Goal: Task Accomplishment & Management: Manage account settings

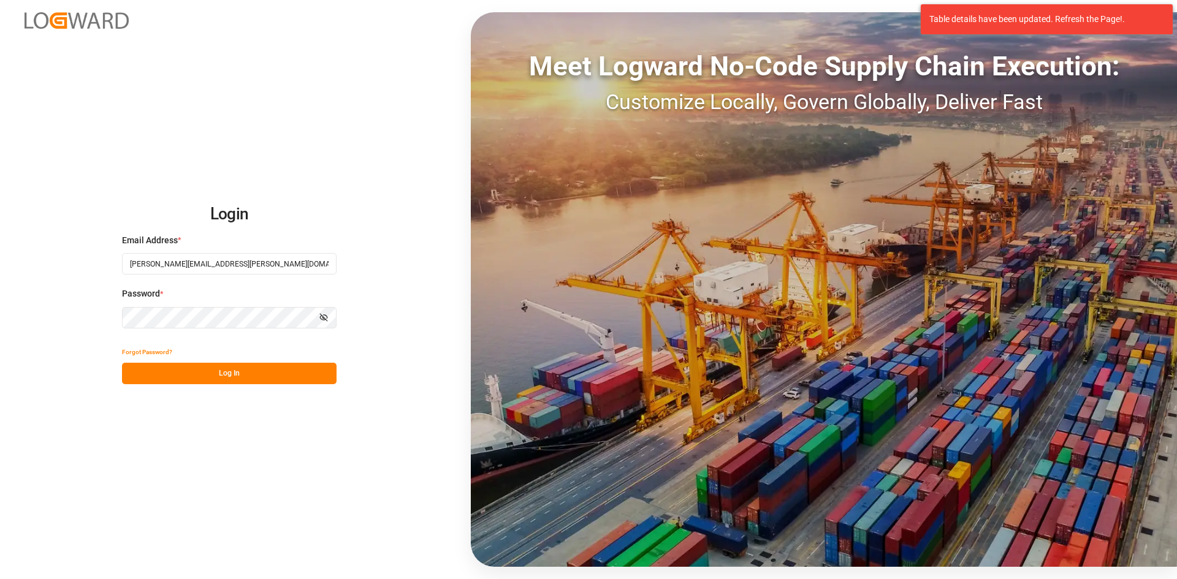
click at [232, 375] on button "Log In" at bounding box center [229, 373] width 215 height 21
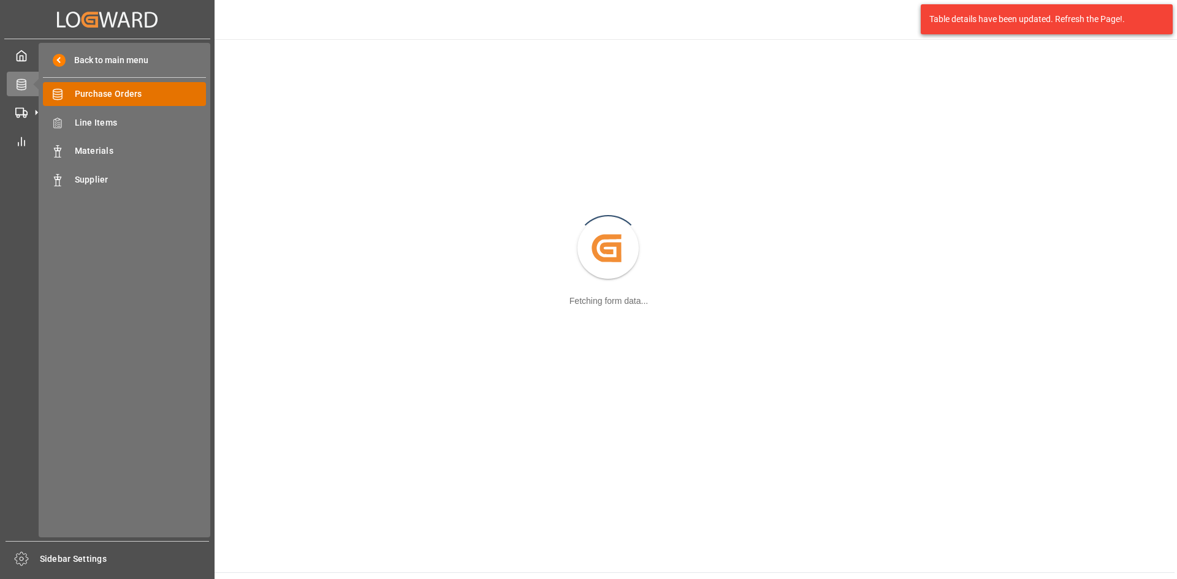
click at [101, 96] on span "Purchase Orders" at bounding box center [141, 94] width 132 height 13
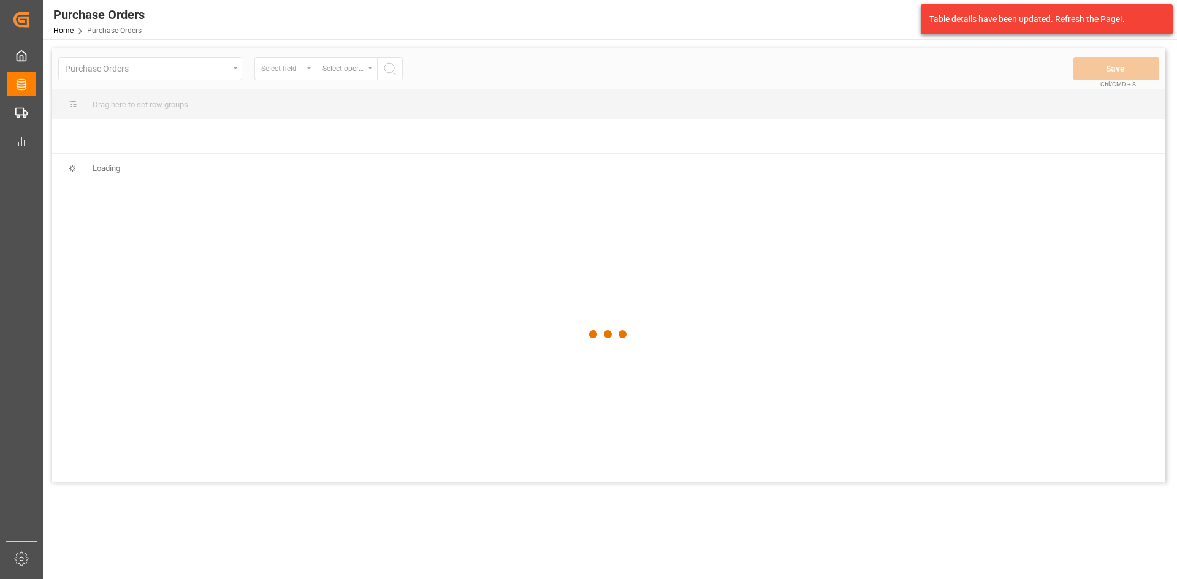
click at [306, 76] on div at bounding box center [608, 334] width 1113 height 572
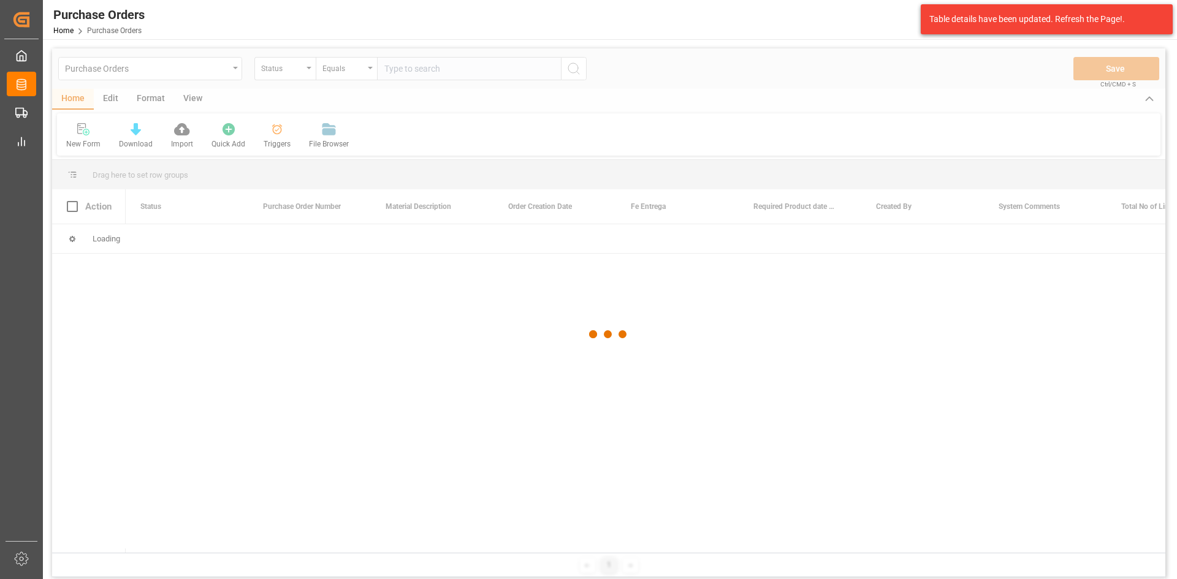
click at [309, 70] on div at bounding box center [608, 334] width 1113 height 572
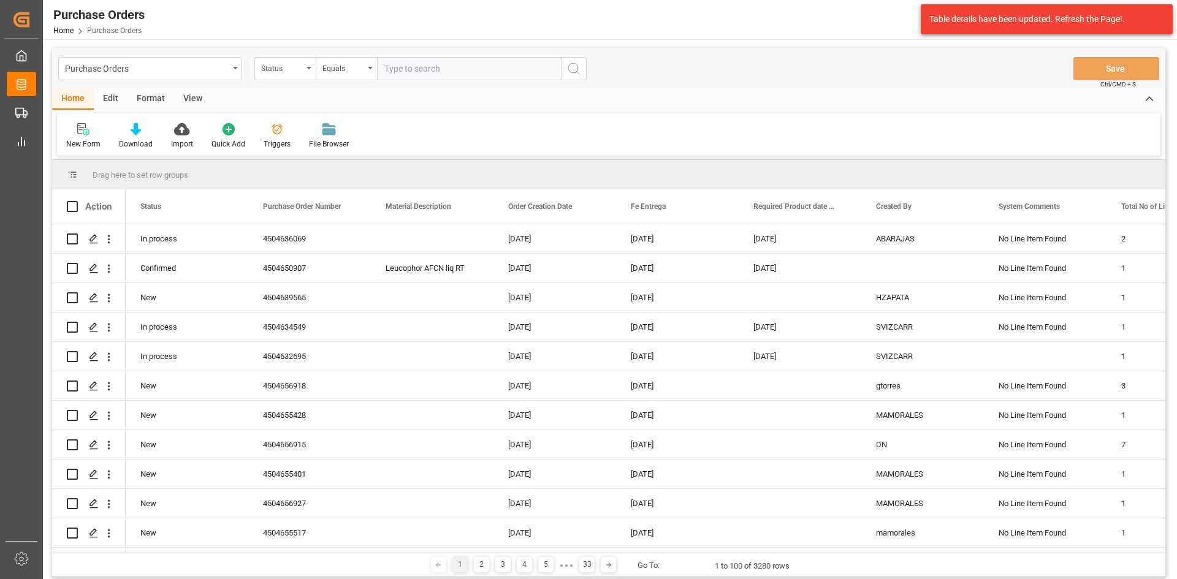
click at [309, 70] on div "Status" at bounding box center [284, 68] width 61 height 23
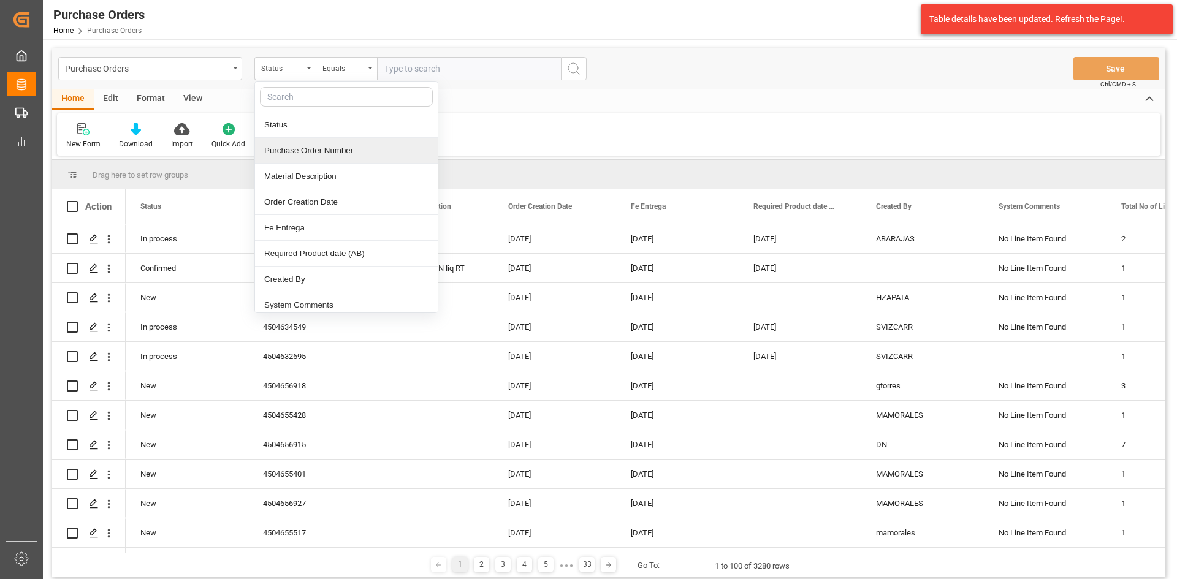
click at [335, 145] on div "Purchase Order Number" at bounding box center [346, 151] width 183 height 26
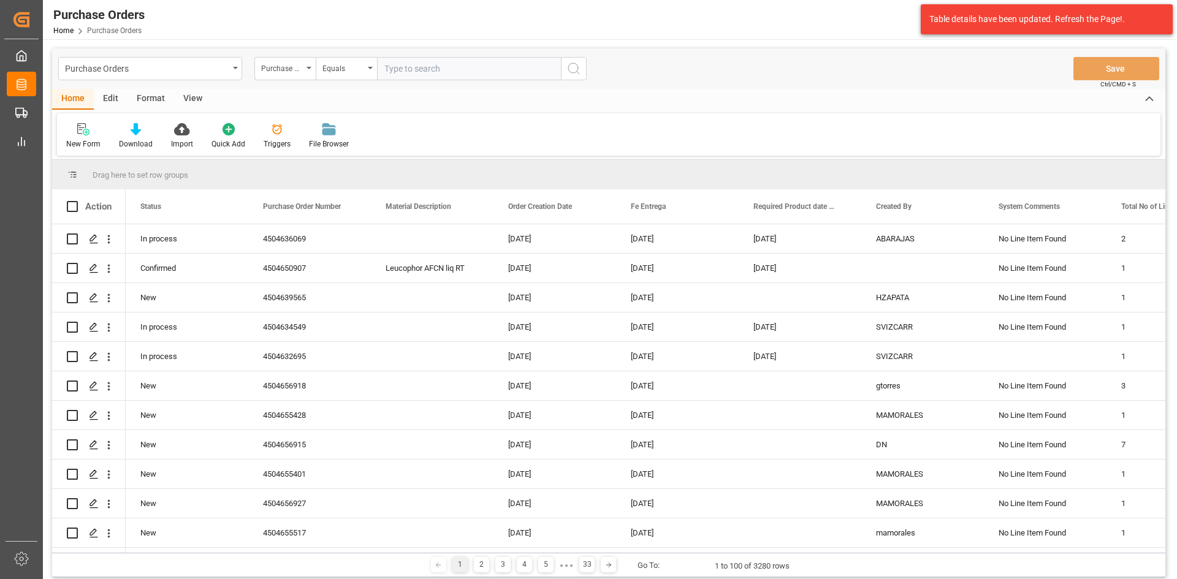
click at [414, 69] on input "text" at bounding box center [469, 68] width 184 height 23
paste input "4504612484"
type input "4504612484"
click at [576, 71] on icon "search button" at bounding box center [573, 68] width 15 height 15
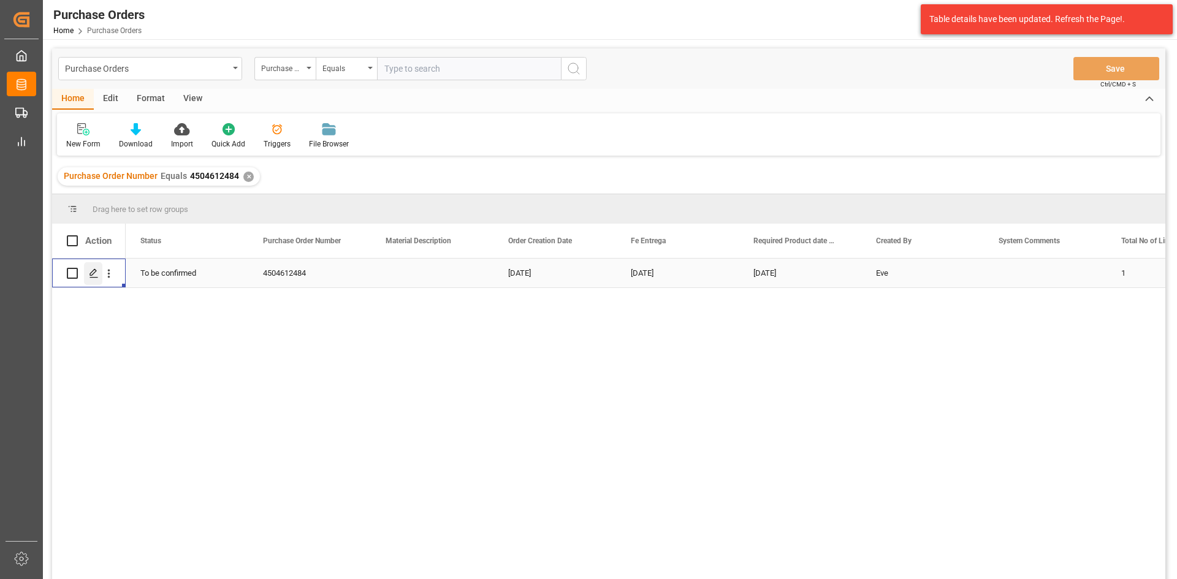
click at [98, 273] on icon "Press SPACE to select this row." at bounding box center [94, 273] width 10 height 10
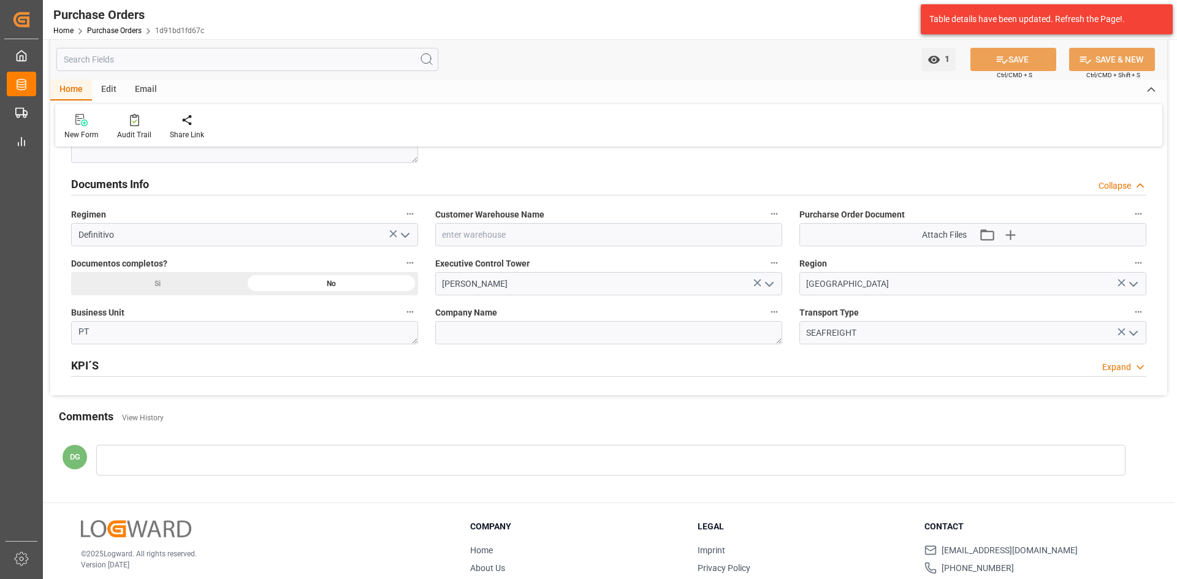
scroll to position [776, 0]
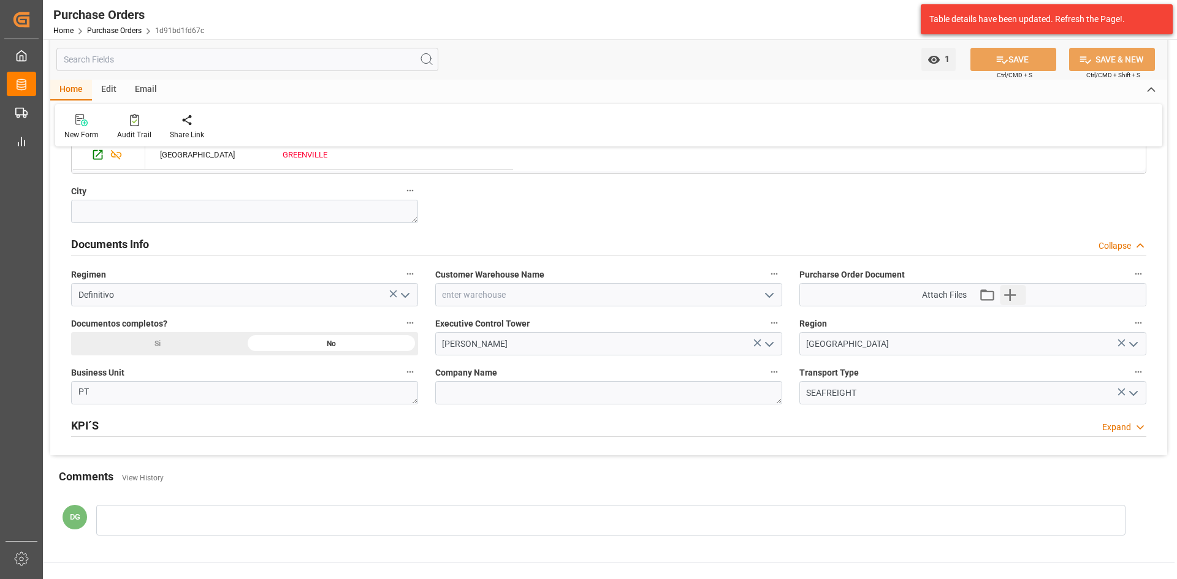
click at [1021, 295] on button "Upload new file" at bounding box center [1013, 295] width 26 height 20
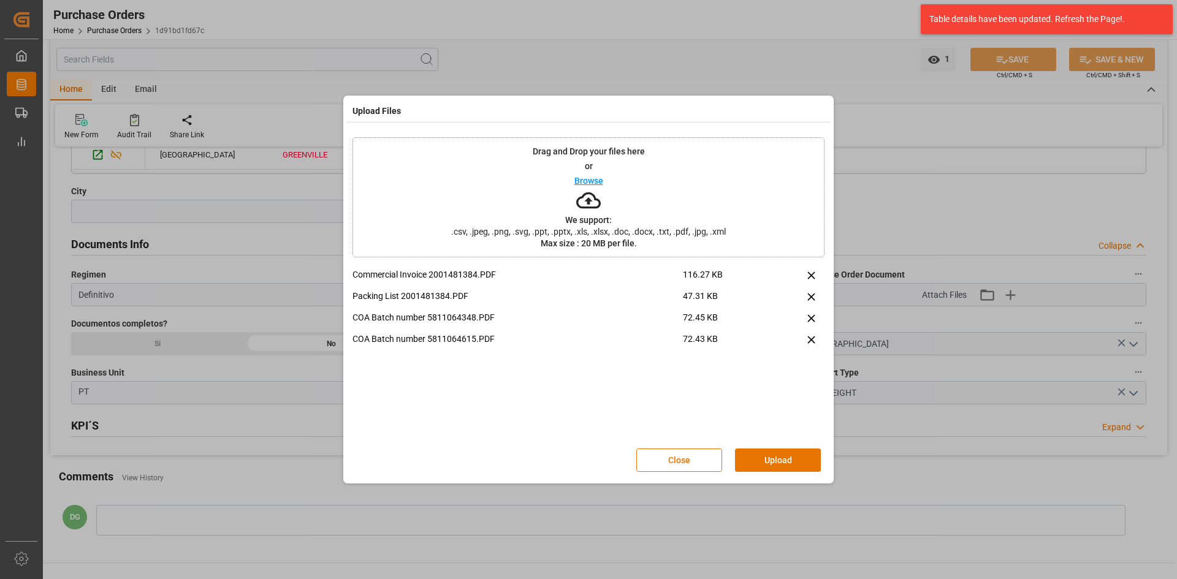
click at [790, 455] on button "Upload" at bounding box center [778, 460] width 86 height 23
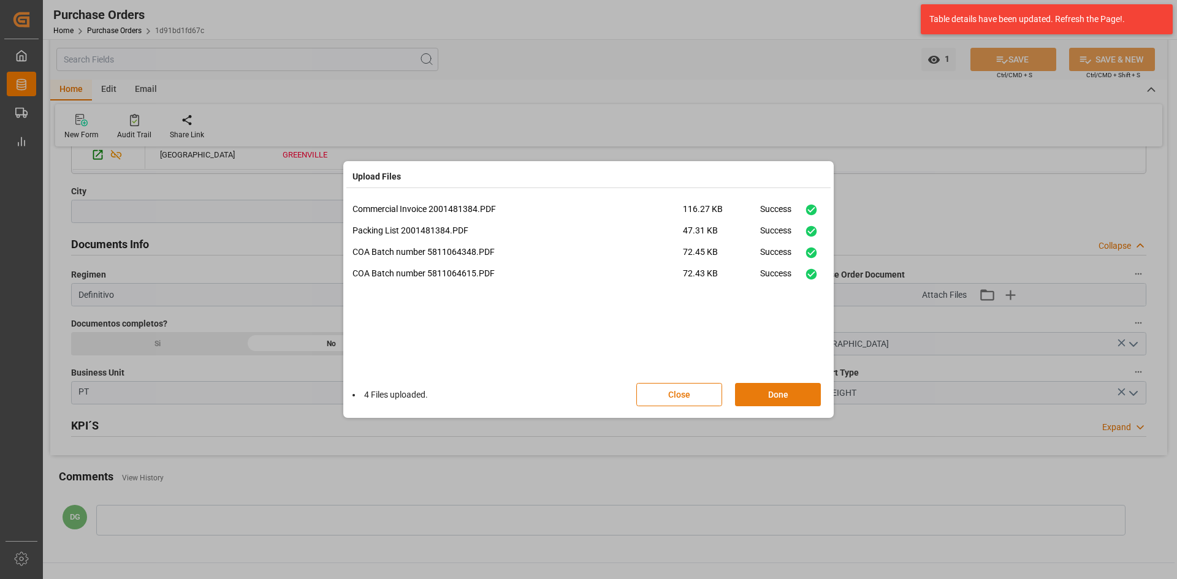
click at [776, 397] on button "Done" at bounding box center [778, 394] width 86 height 23
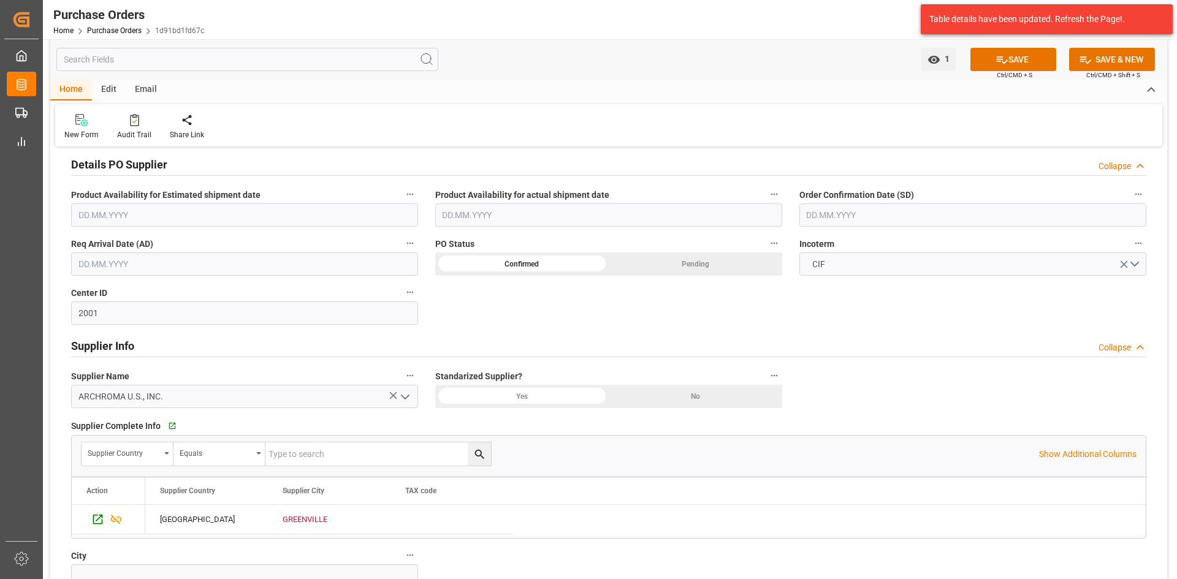
scroll to position [429, 0]
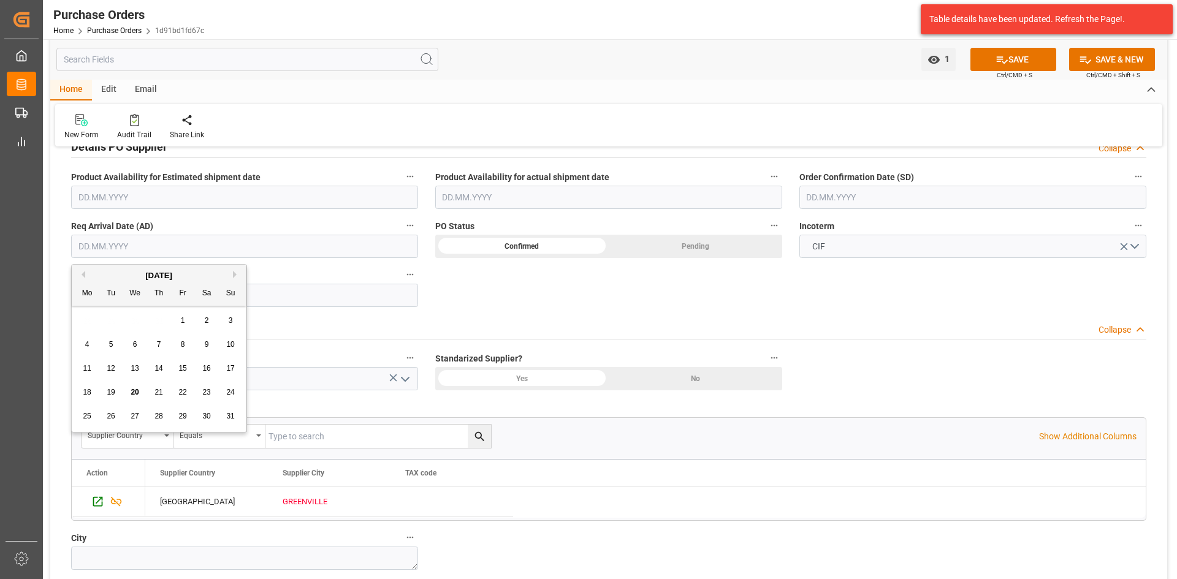
click at [239, 253] on input "text" at bounding box center [244, 246] width 347 height 23
click at [109, 321] on div "28 29 30 31 1 2 3" at bounding box center [158, 321] width 167 height 24
click at [231, 395] on span "24" at bounding box center [230, 392] width 8 height 9
type input "[DATE]"
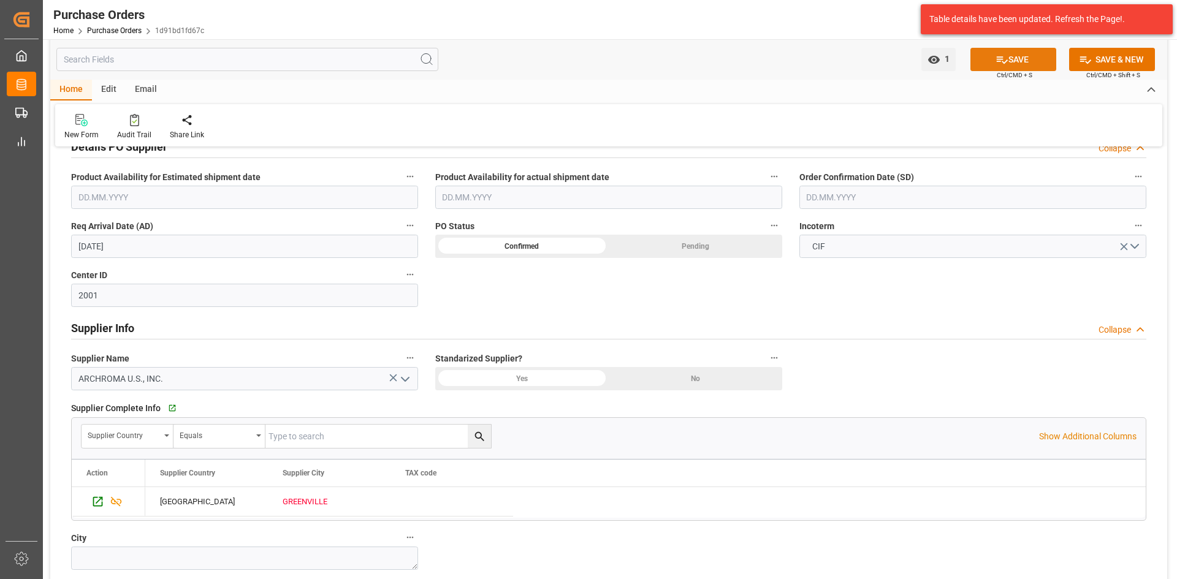
click at [1004, 57] on icon at bounding box center [1001, 59] width 13 height 13
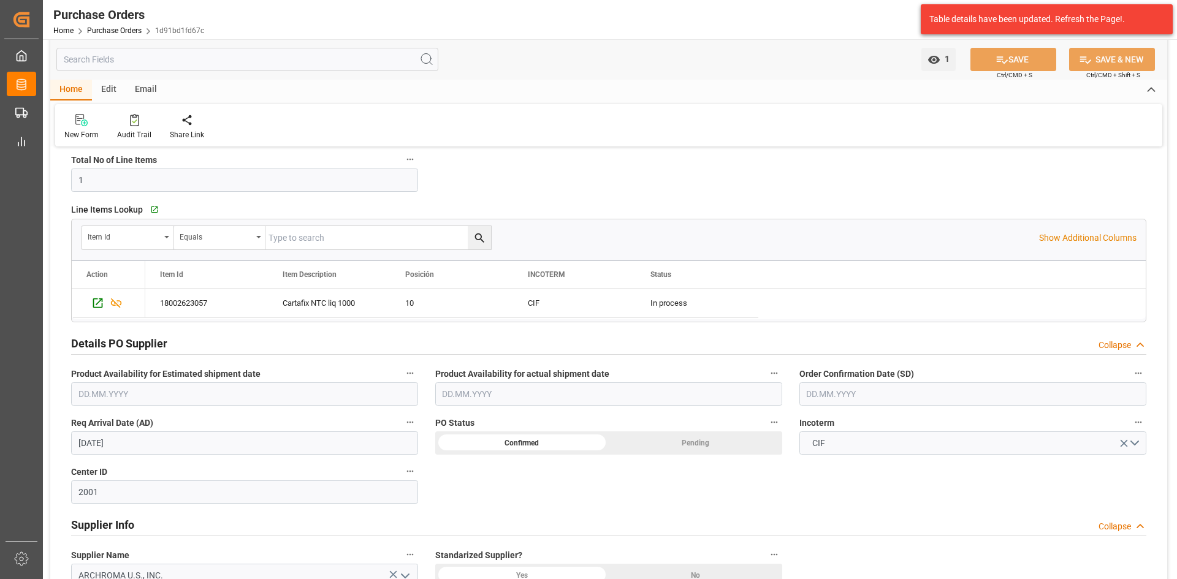
scroll to position [245, 0]
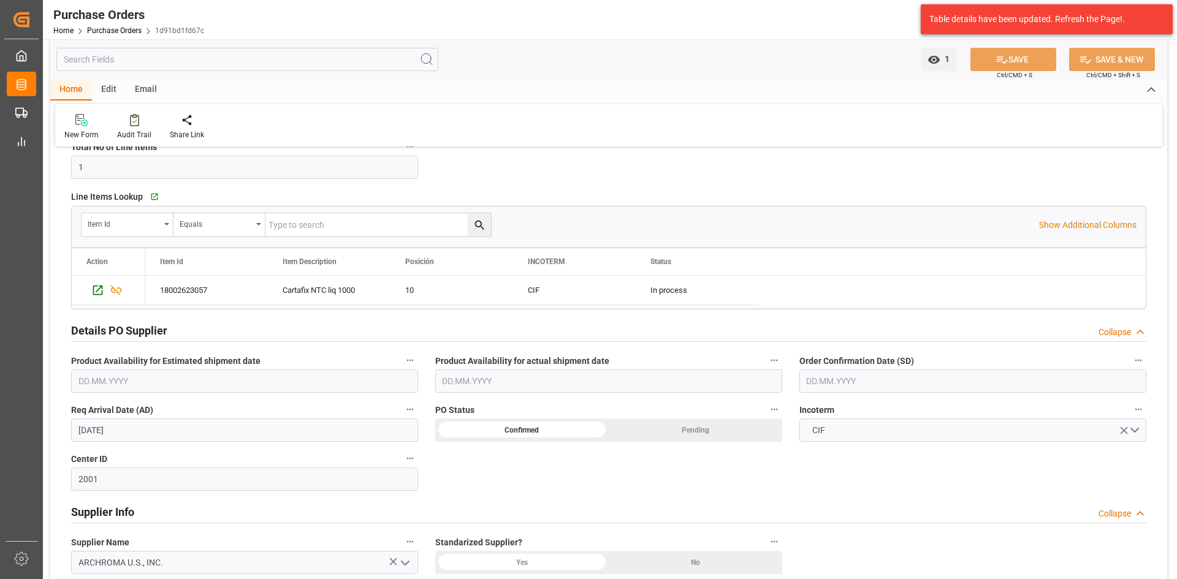
click at [870, 381] on input "text" at bounding box center [972, 381] width 347 height 23
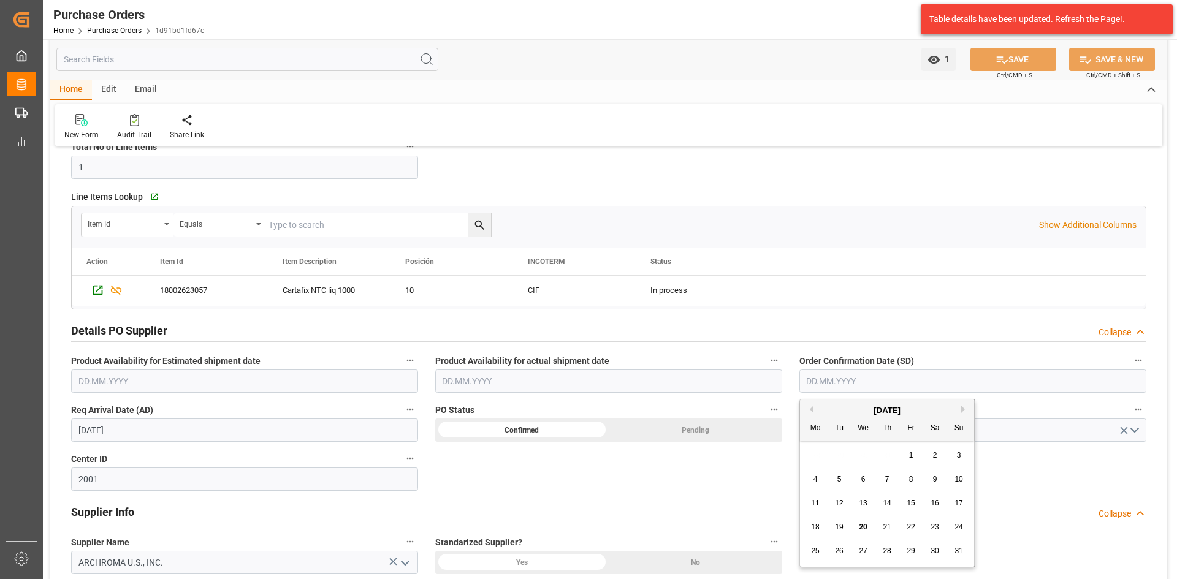
click at [829, 452] on div "28 29 30 31 1 2 3" at bounding box center [887, 456] width 167 height 24
click at [843, 527] on div "19" at bounding box center [839, 527] width 15 height 15
type input "[DATE]"
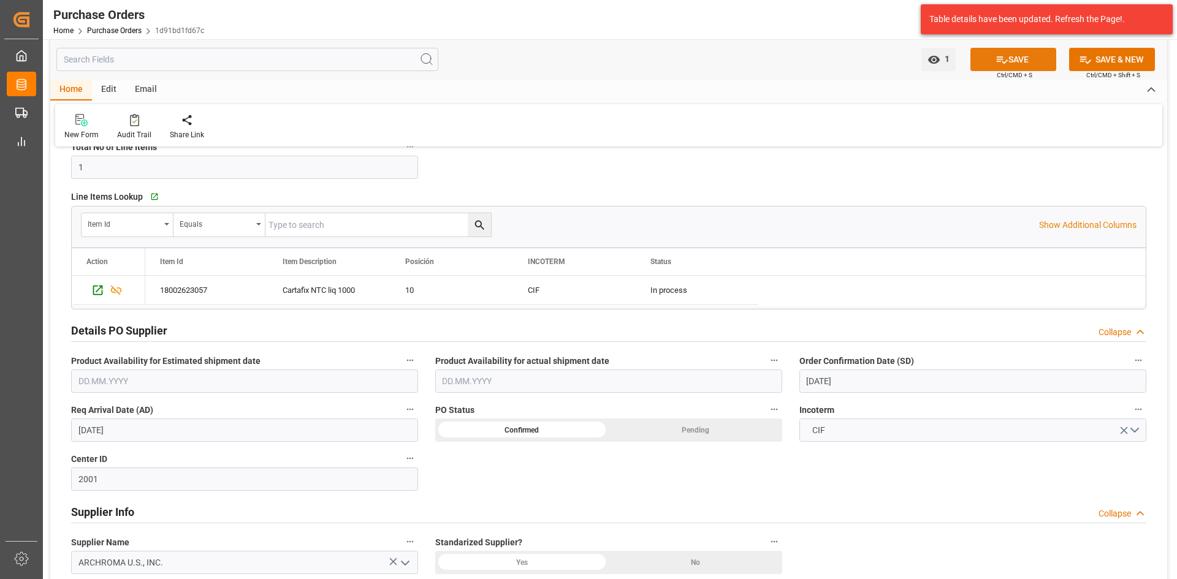
click at [1000, 66] on icon at bounding box center [1001, 59] width 13 height 13
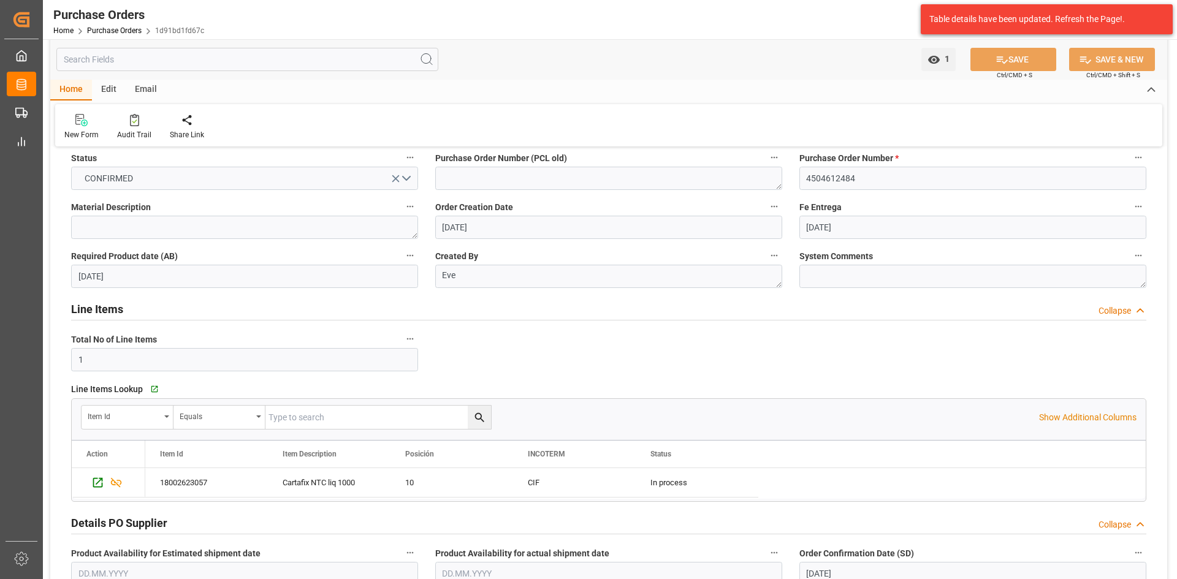
scroll to position [0, 0]
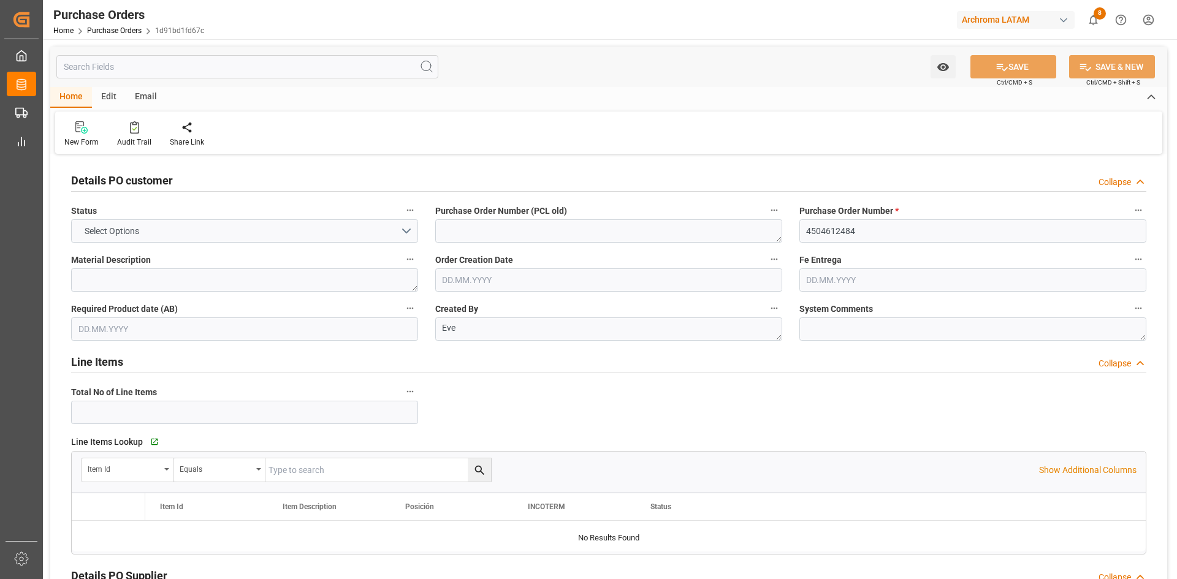
type input "1"
type input "[DATE]"
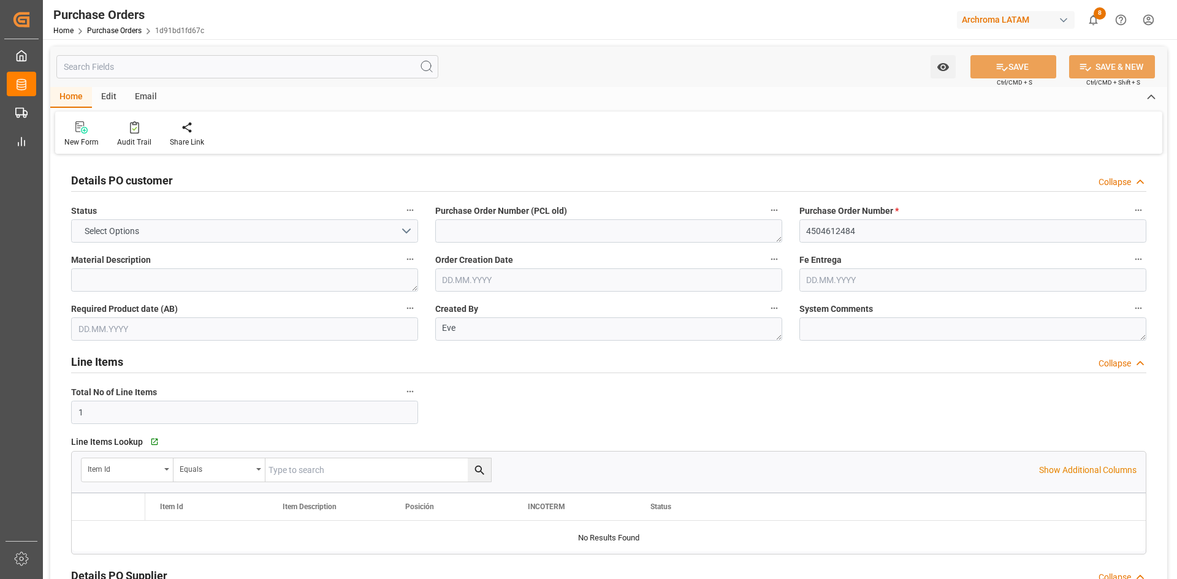
type input "[DATE]"
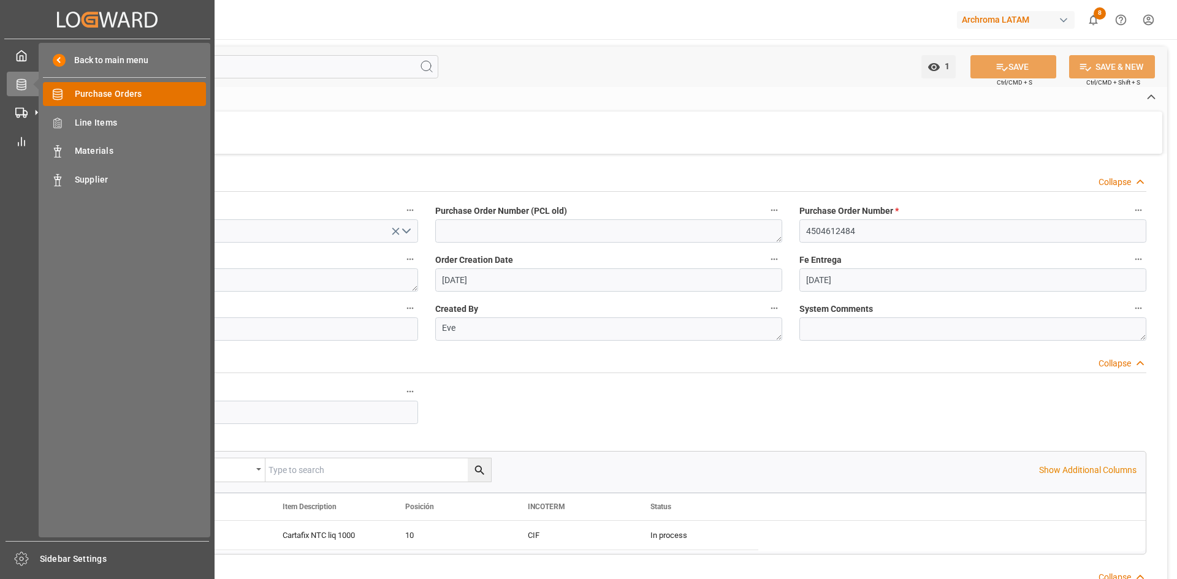
click at [102, 94] on span "Purchase Orders" at bounding box center [141, 94] width 132 height 13
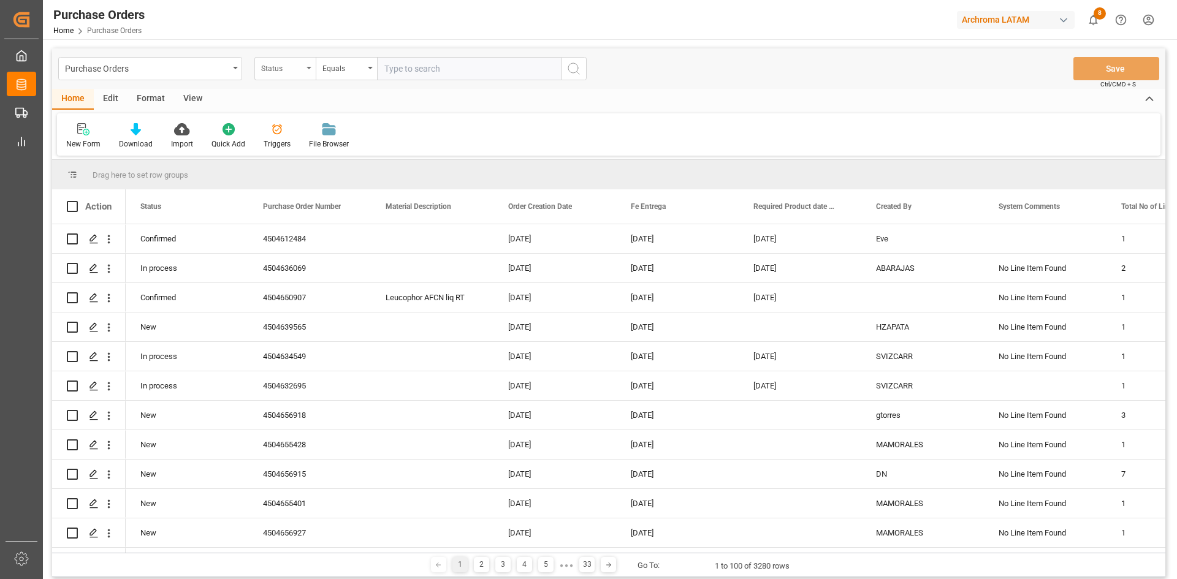
click at [296, 68] on div "Status" at bounding box center [282, 67] width 42 height 14
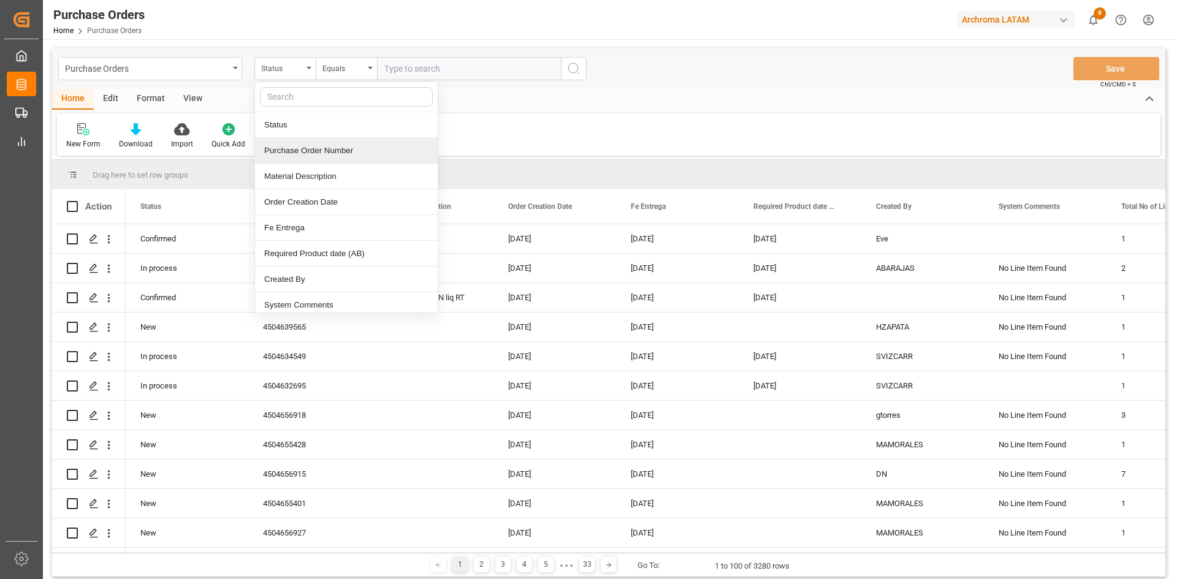
click at [308, 147] on div "Purchase Order Number" at bounding box center [346, 151] width 183 height 26
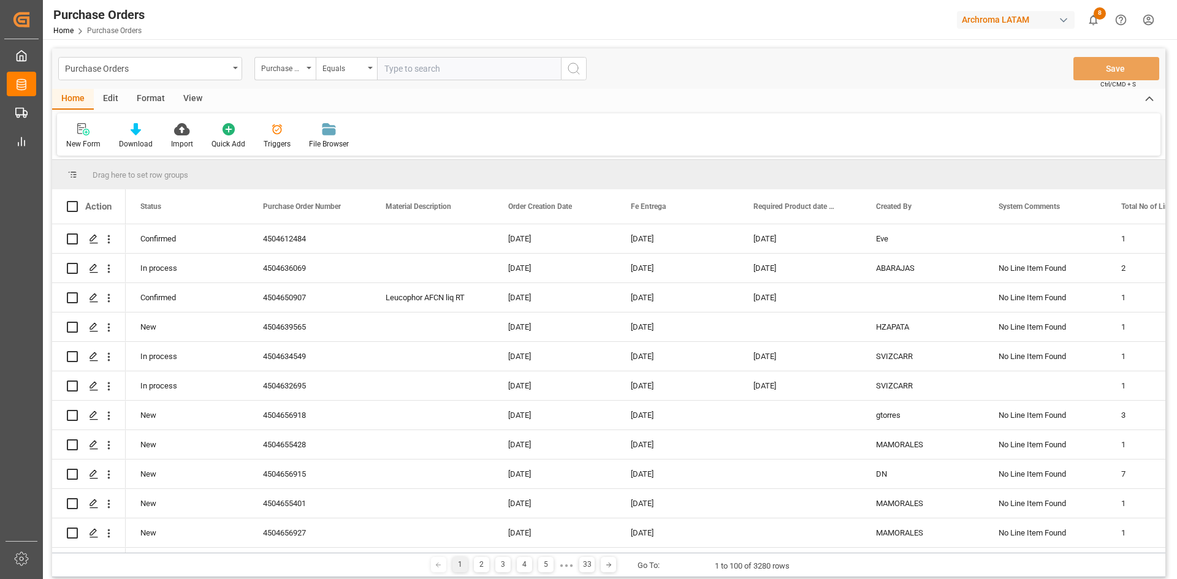
click at [420, 66] on input "text" at bounding box center [469, 68] width 184 height 23
paste input "4504641440"
type input "4504641440"
click at [569, 65] on circle "search button" at bounding box center [573, 68] width 10 height 10
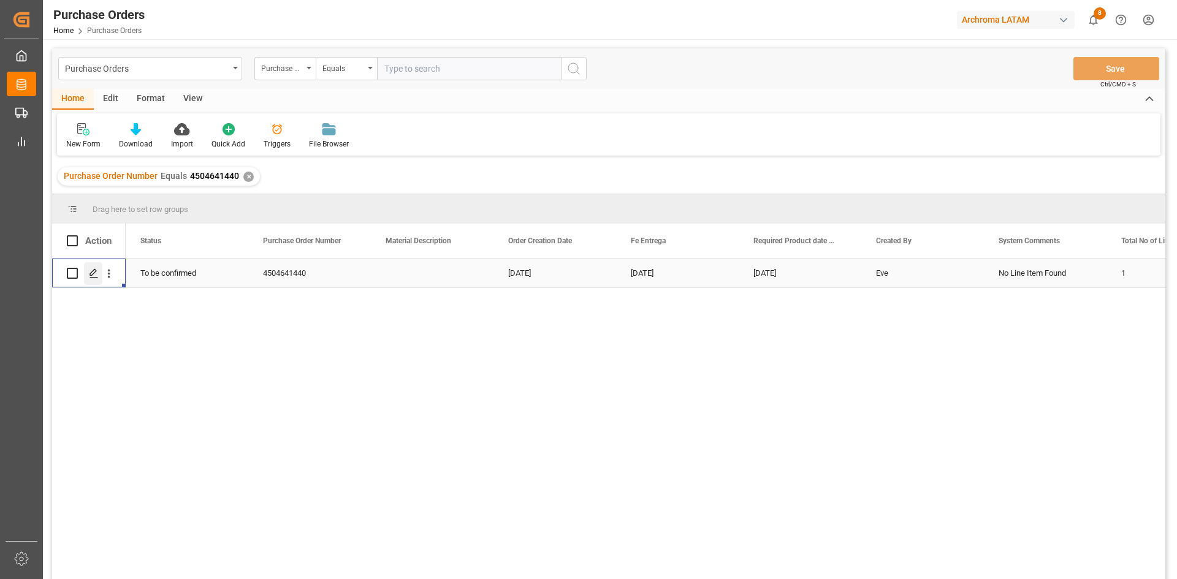
click at [97, 272] on icon "Press SPACE to select this row." at bounding box center [94, 273] width 10 height 10
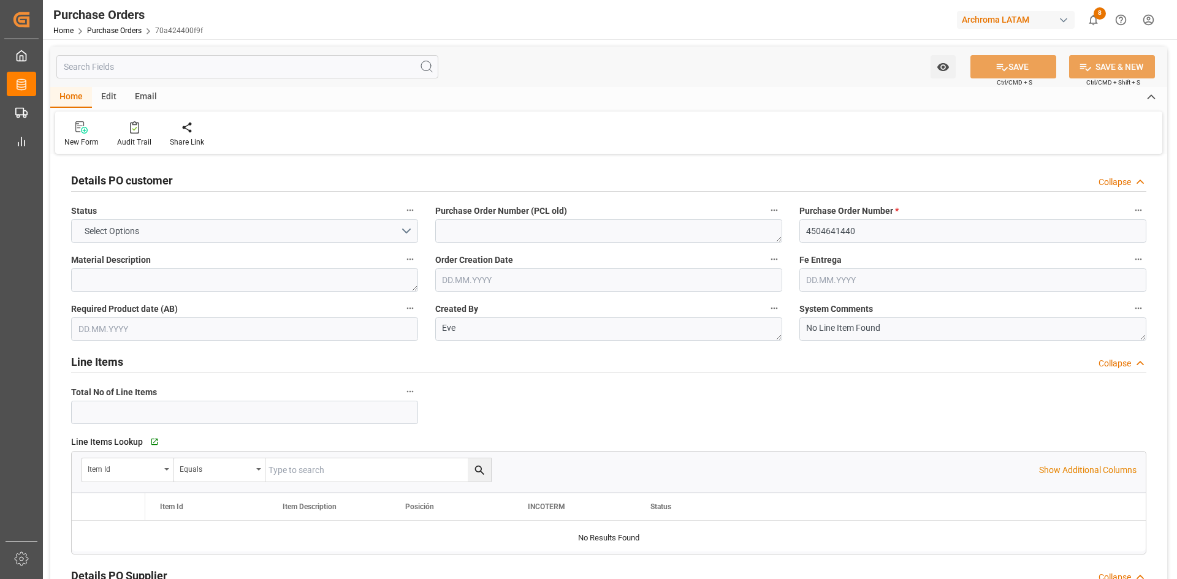
type input "1"
type input "[DATE]"
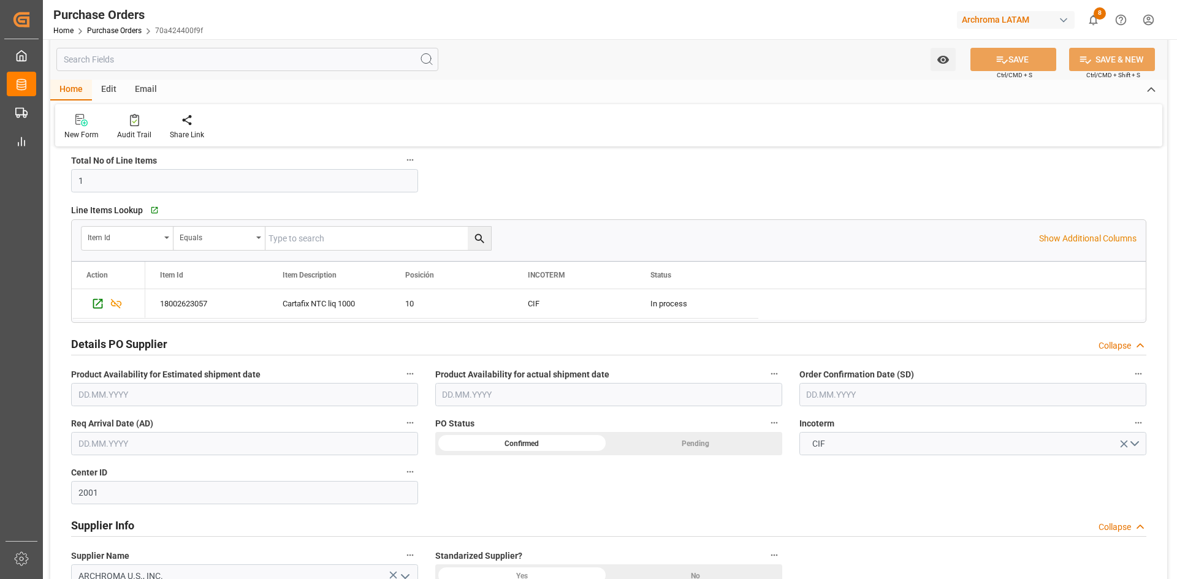
scroll to position [306, 0]
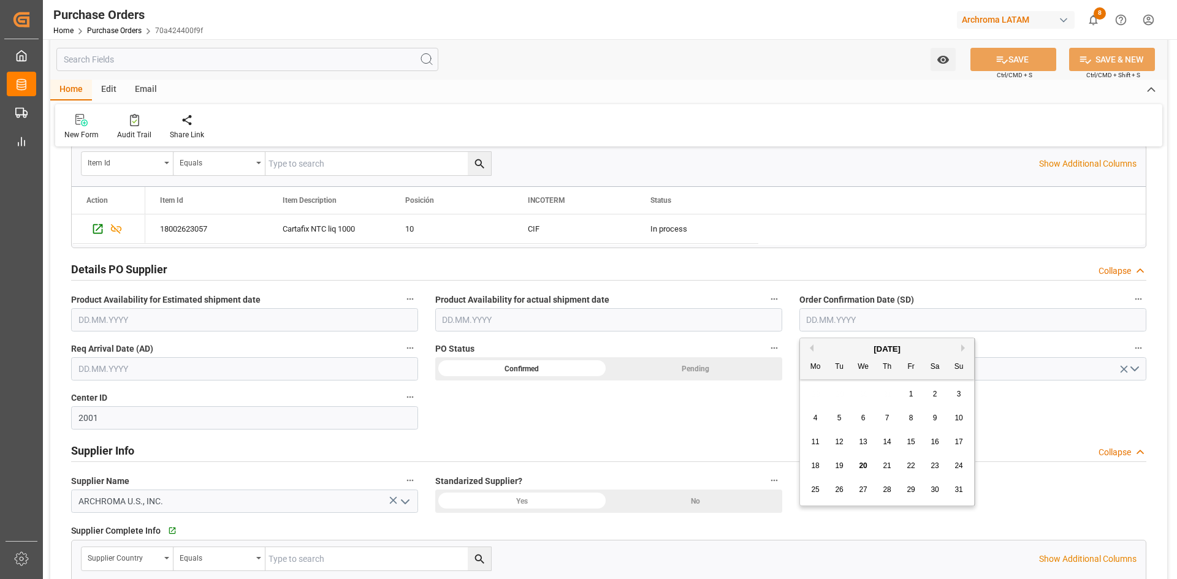
click at [874, 324] on input "text" at bounding box center [972, 319] width 347 height 23
click at [828, 397] on div "28 29 30 31 1 2 3" at bounding box center [887, 394] width 167 height 24
click at [842, 466] on span "19" at bounding box center [839, 466] width 8 height 9
type input "[DATE]"
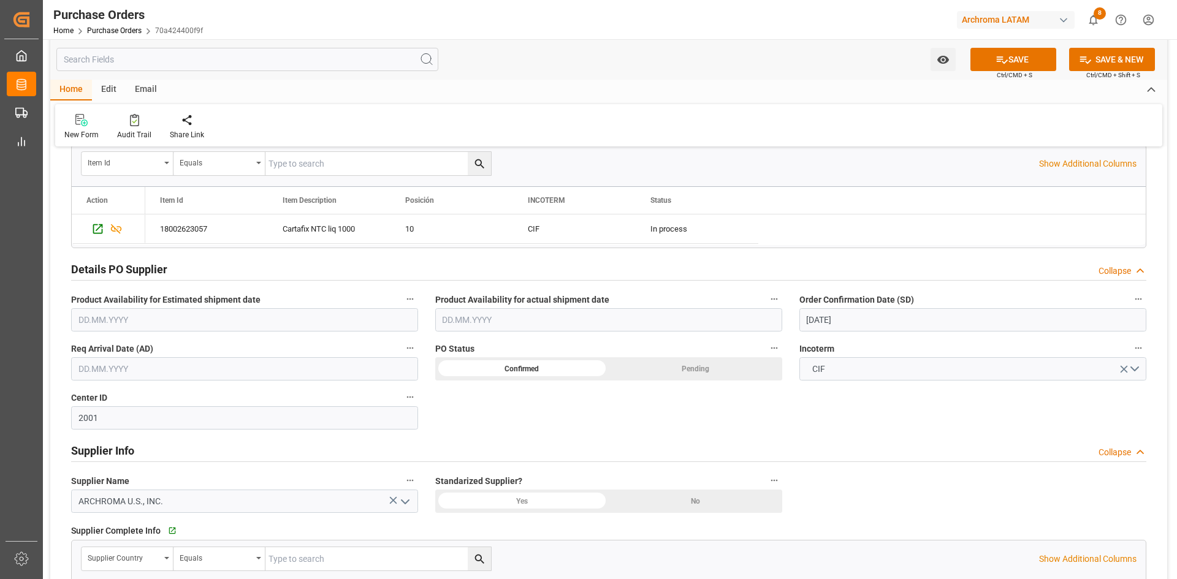
click at [230, 365] on input "text" at bounding box center [244, 368] width 347 height 23
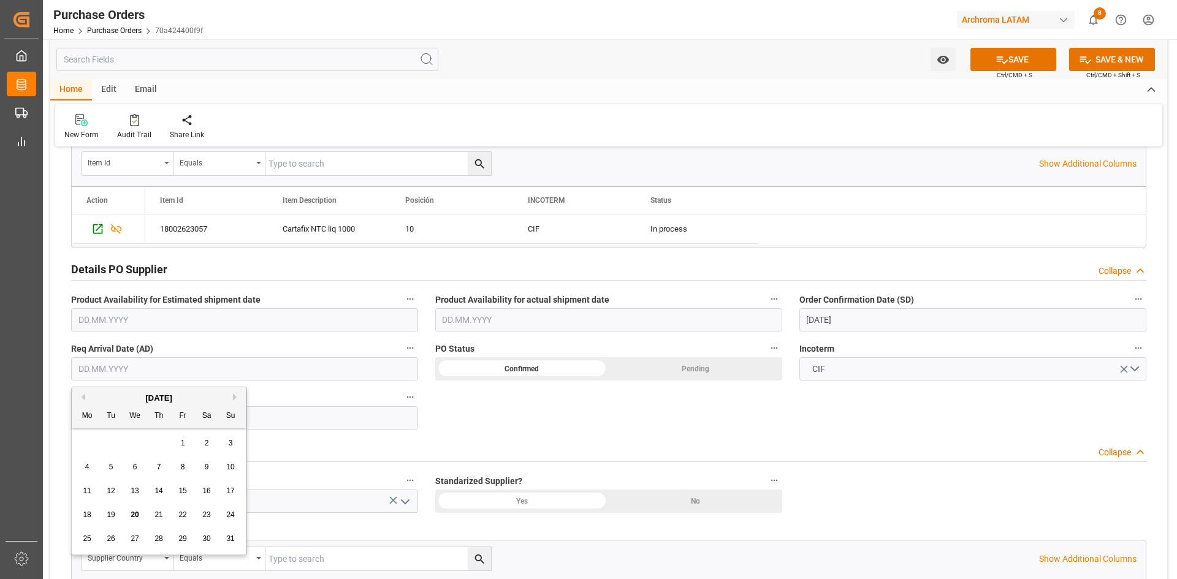
click at [115, 430] on div "August 2025 Mo Tu We Th Fr Sa Su 28 29 30 31 1 2 3 4 5 6 7 8 9 10 11 12 13 14 1…" at bounding box center [159, 470] width 175 height 167
click at [227, 516] on span "24" at bounding box center [230, 515] width 8 height 9
type input "[DATE]"
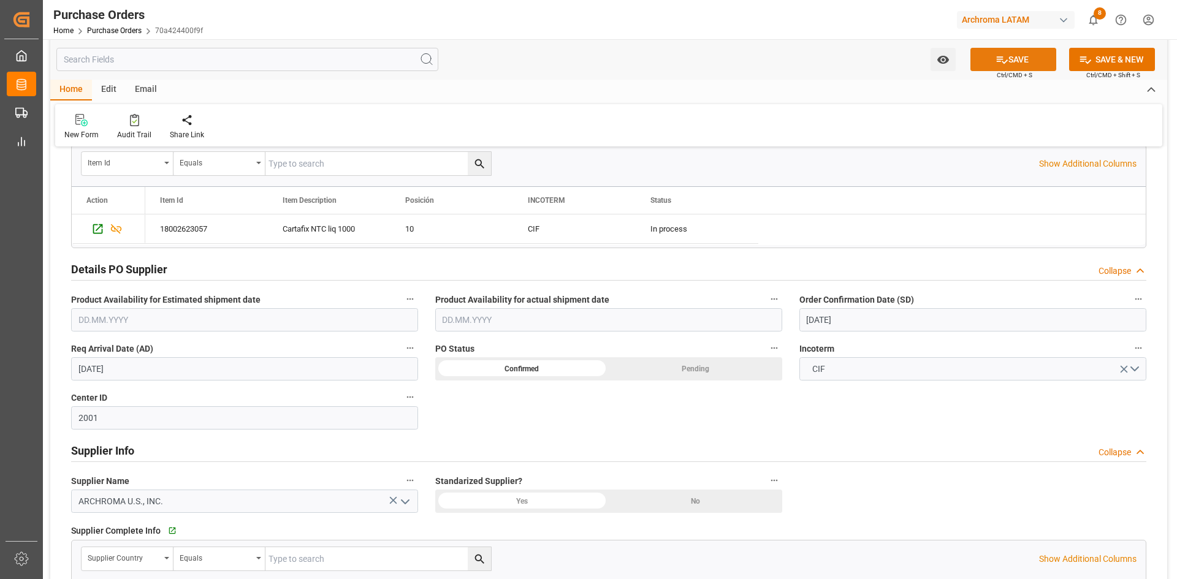
click at [1022, 59] on button "SAVE" at bounding box center [1013, 59] width 86 height 23
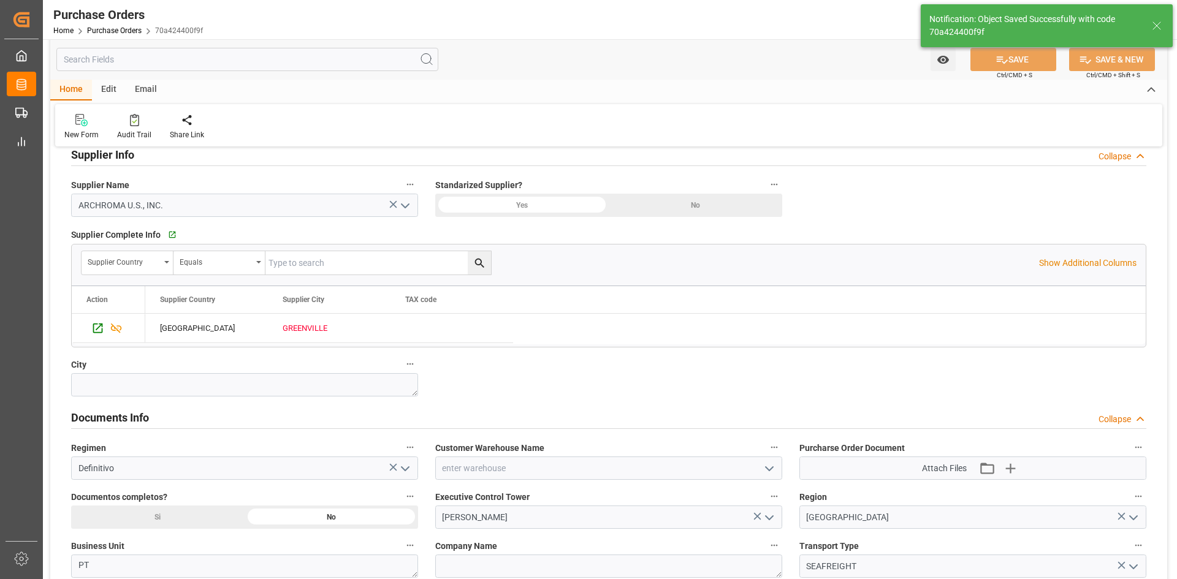
scroll to position [797, 0]
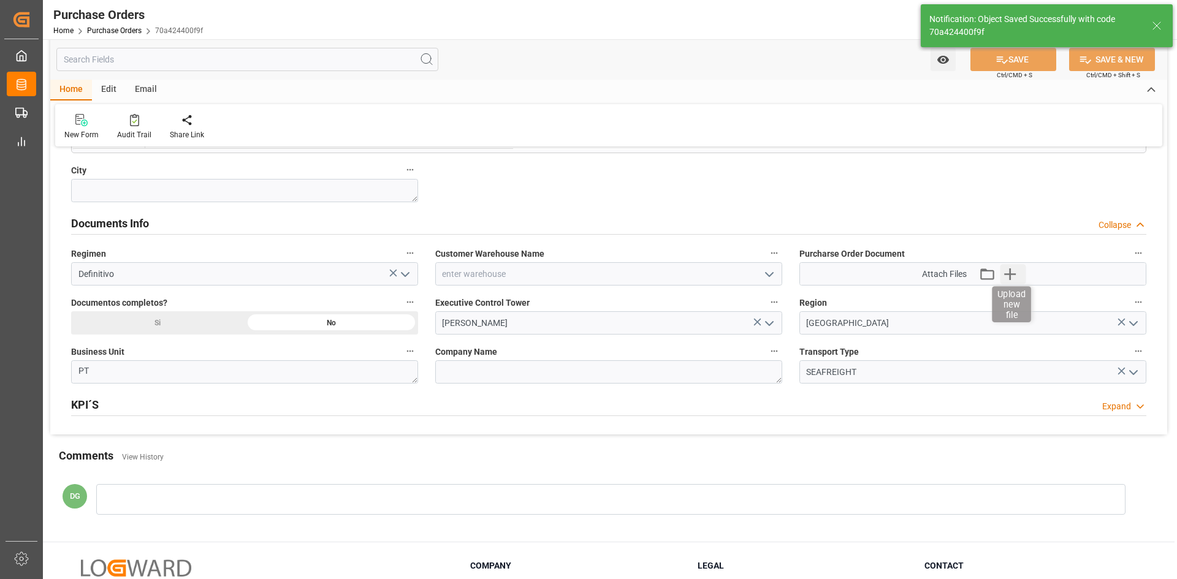
click at [1014, 275] on icon "button" at bounding box center [1010, 274] width 20 height 20
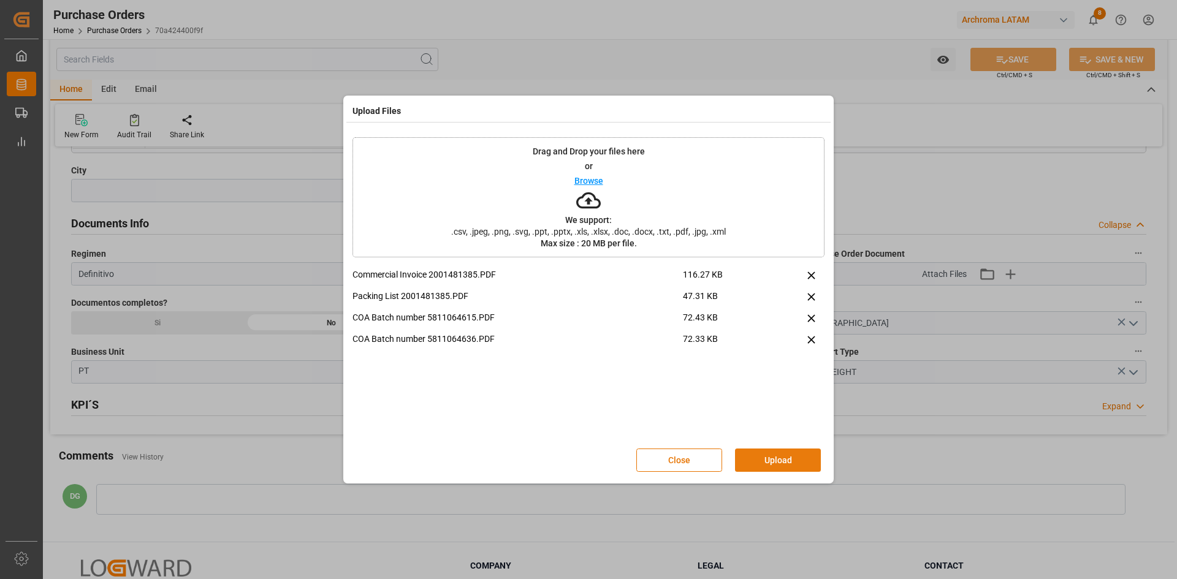
click at [763, 463] on button "Upload" at bounding box center [778, 460] width 86 height 23
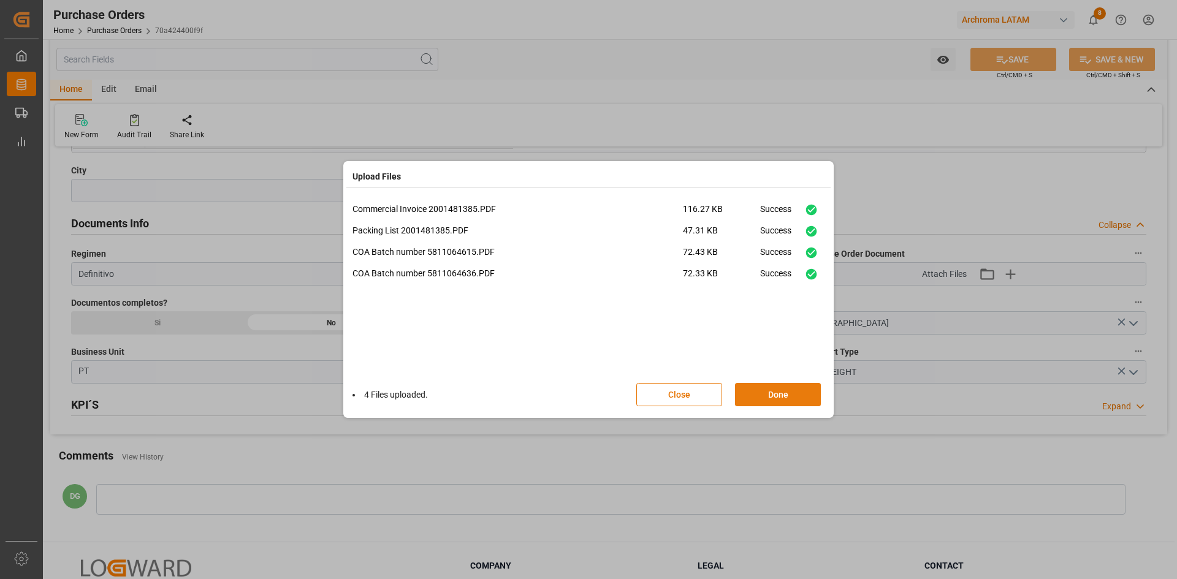
click at [797, 386] on button "Done" at bounding box center [778, 394] width 86 height 23
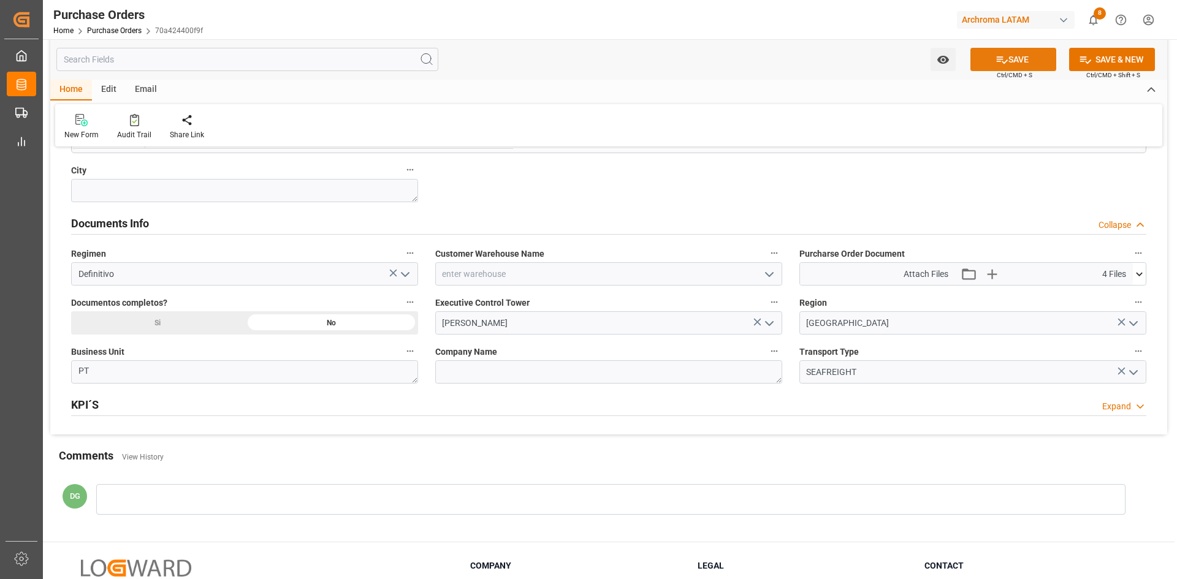
click at [1016, 61] on button "SAVE" at bounding box center [1013, 59] width 86 height 23
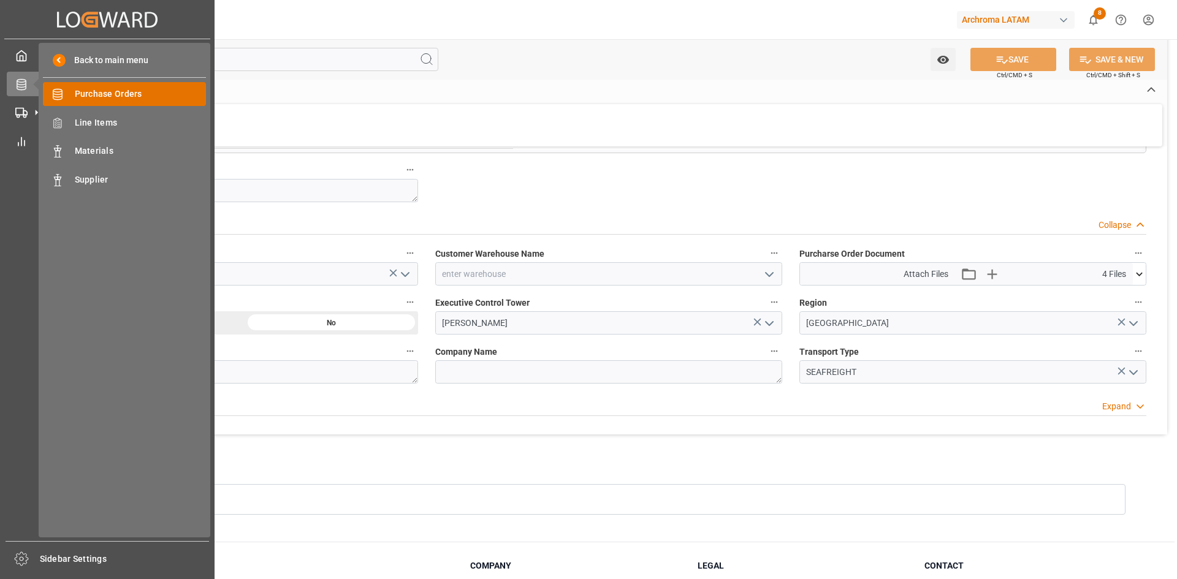
click at [83, 96] on span "Purchase Orders" at bounding box center [141, 94] width 132 height 13
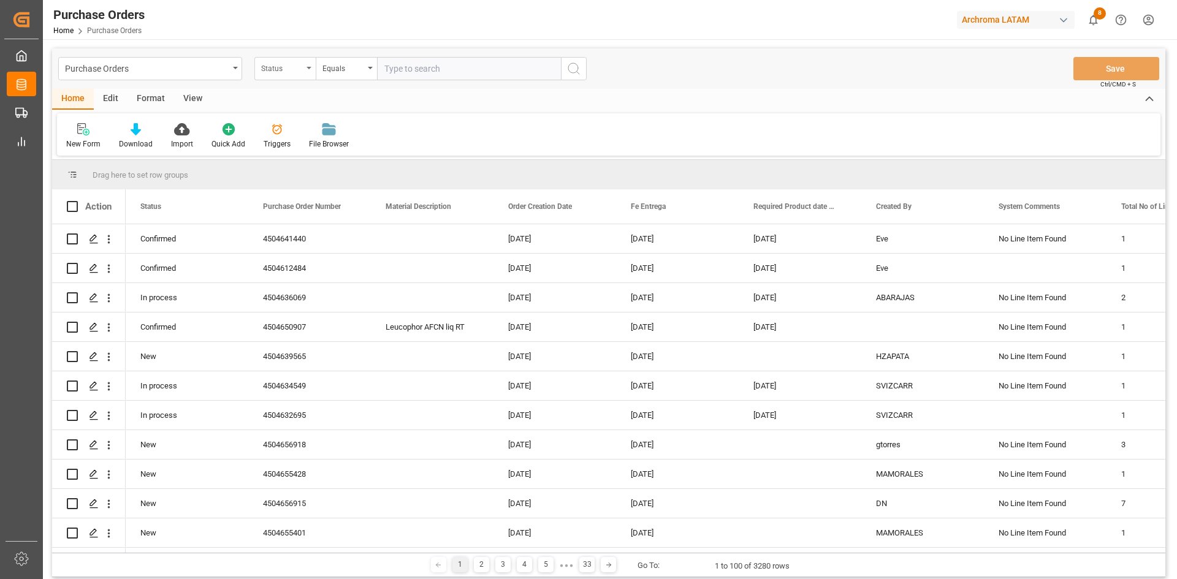
click at [298, 79] on div "Status" at bounding box center [284, 68] width 61 height 23
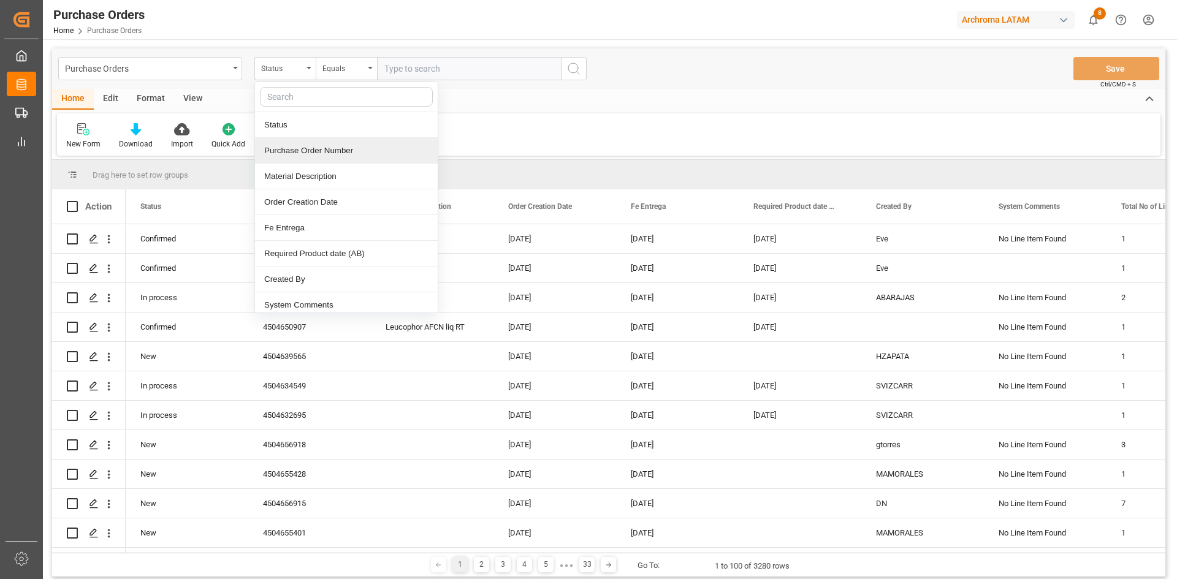
click at [336, 142] on div "Purchase Order Number" at bounding box center [346, 151] width 183 height 26
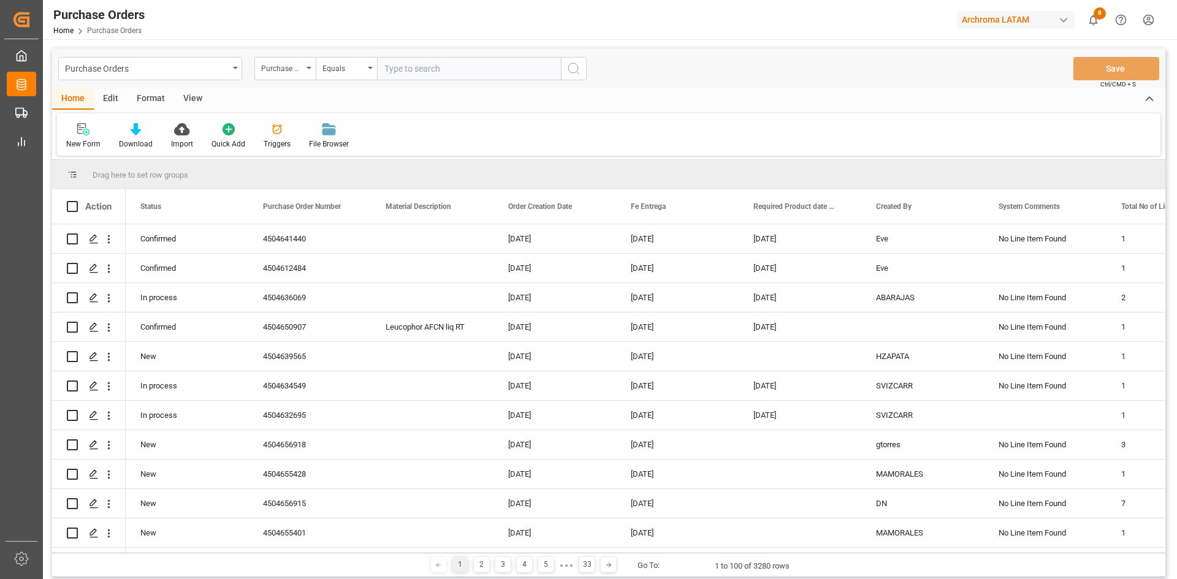
click at [417, 68] on input "text" at bounding box center [469, 68] width 184 height 23
paste input "4504645880"
type input "4504645880"
click at [572, 65] on icon "search button" at bounding box center [573, 68] width 15 height 15
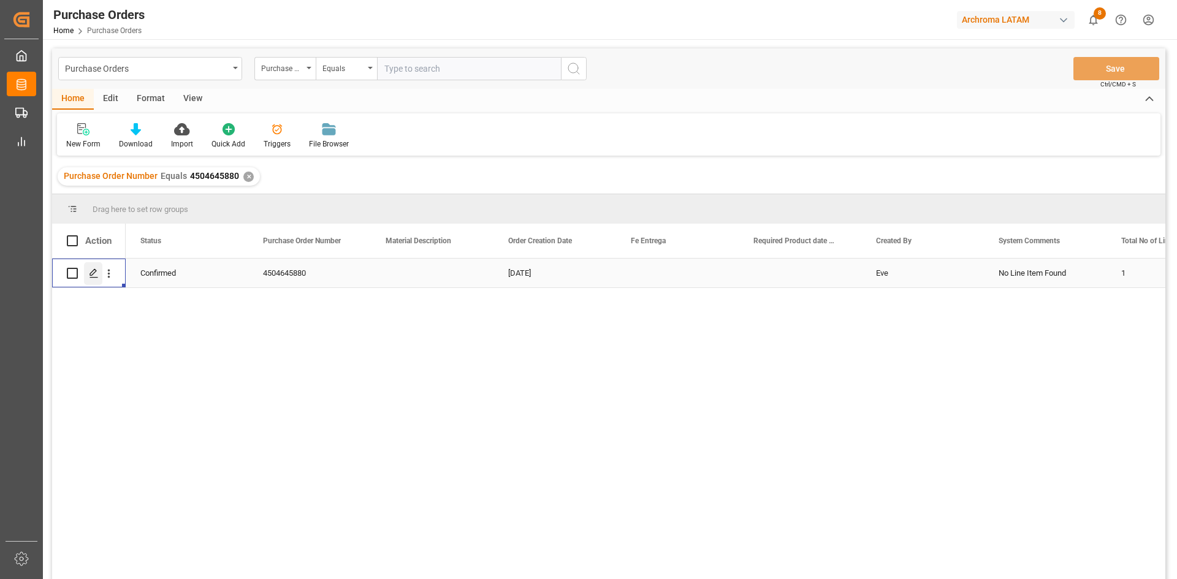
click at [89, 273] on icon "Press SPACE to select this row." at bounding box center [94, 273] width 10 height 10
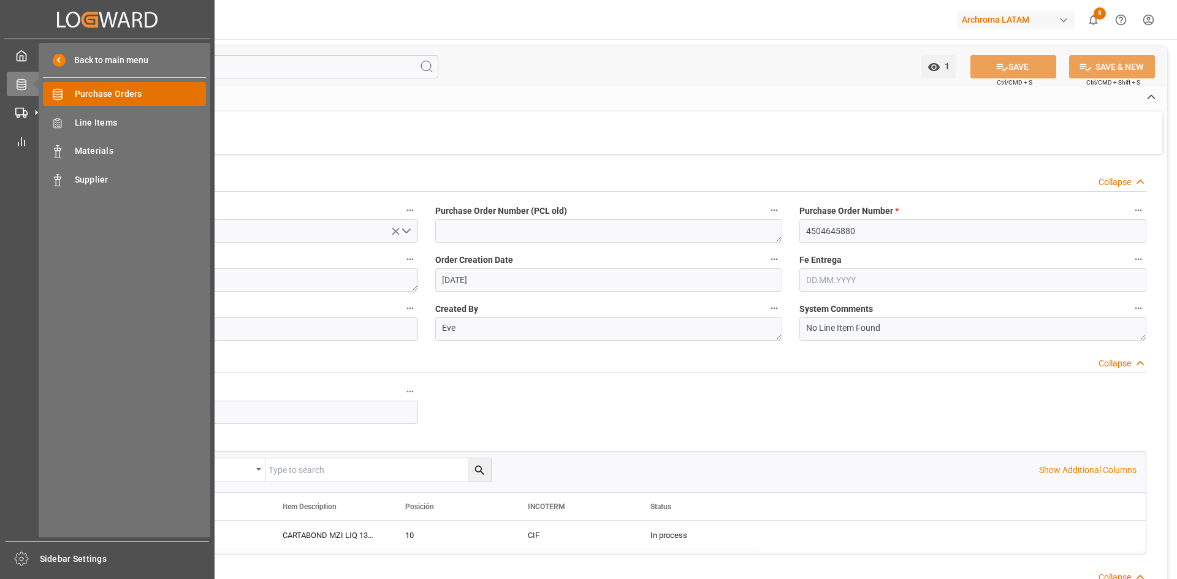
click at [94, 95] on span "Purchase Orders" at bounding box center [141, 94] width 132 height 13
